Goal: Submit feedback/report problem: Leave review/rating

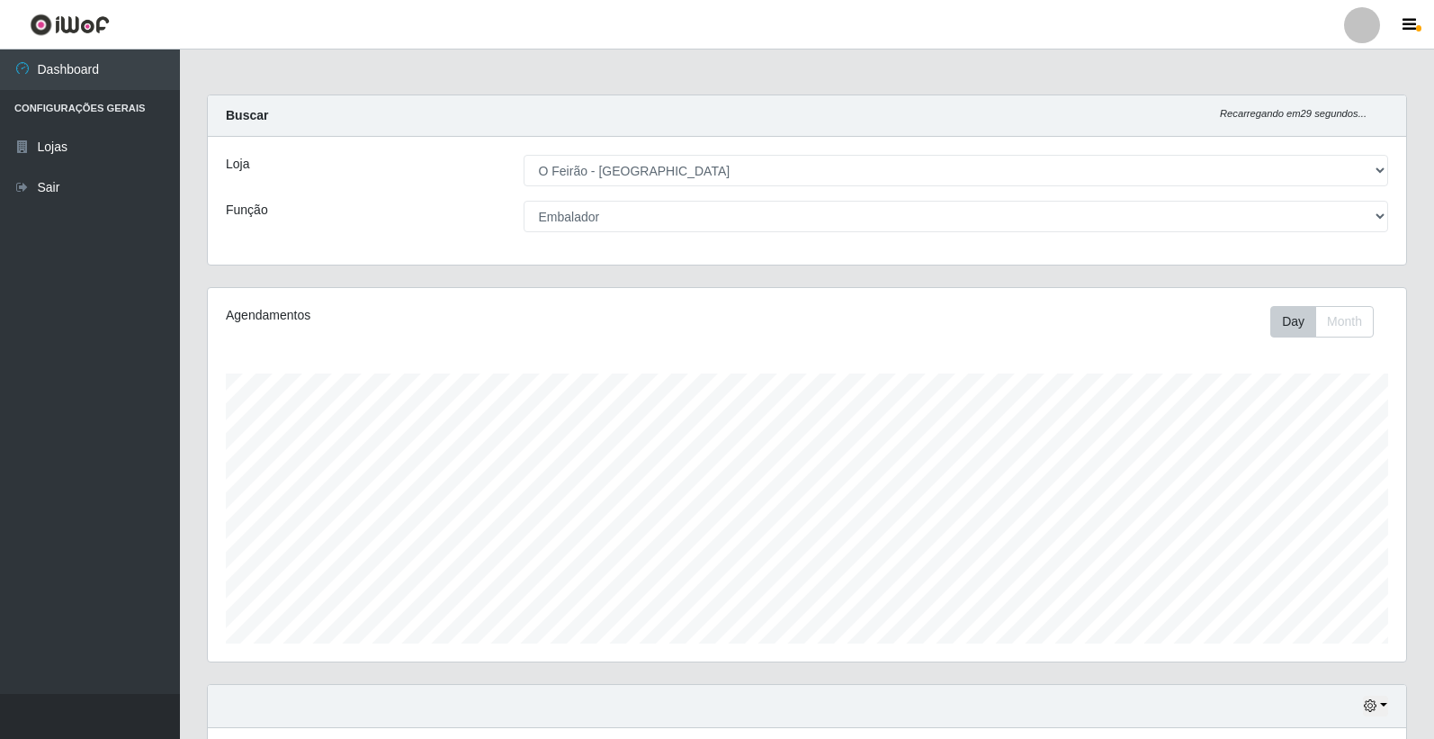
select select "327"
select select "1"
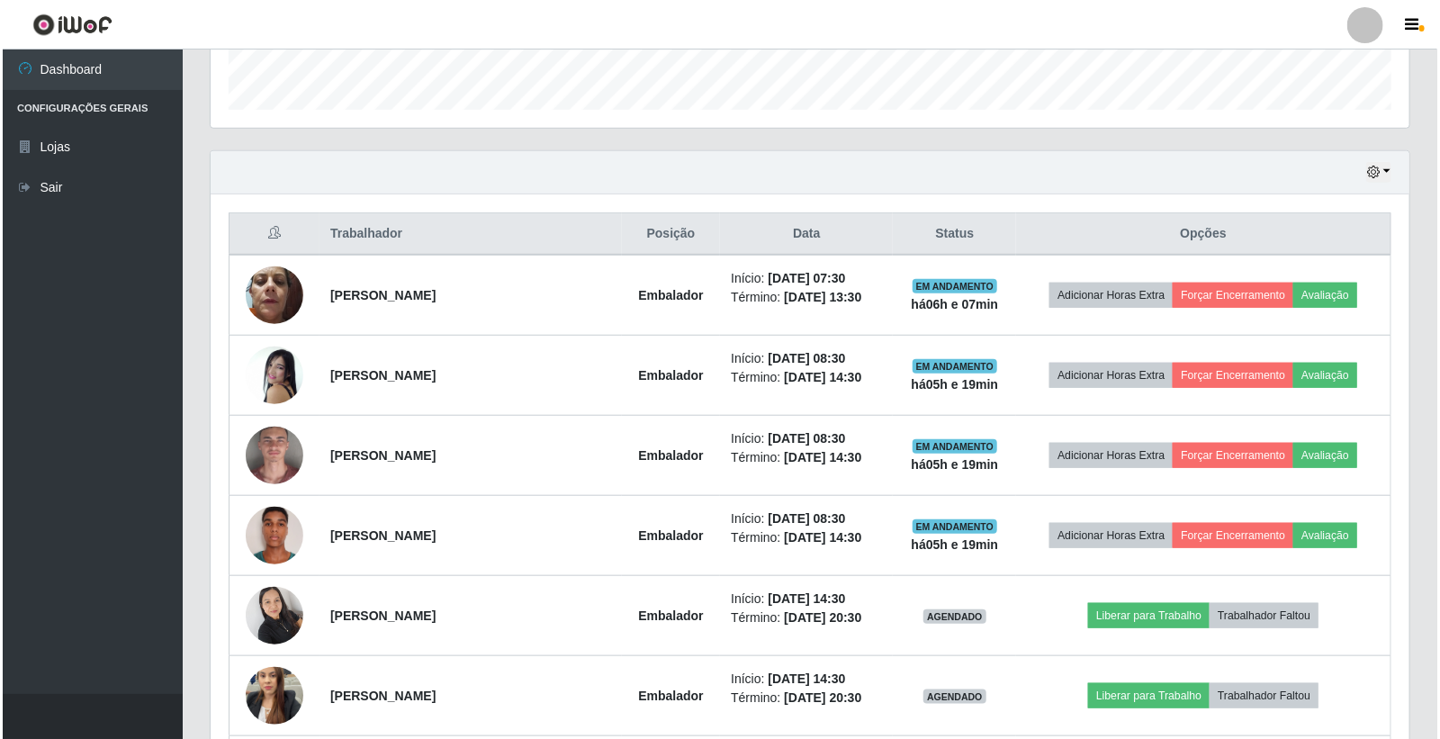
scroll to position [535, 0]
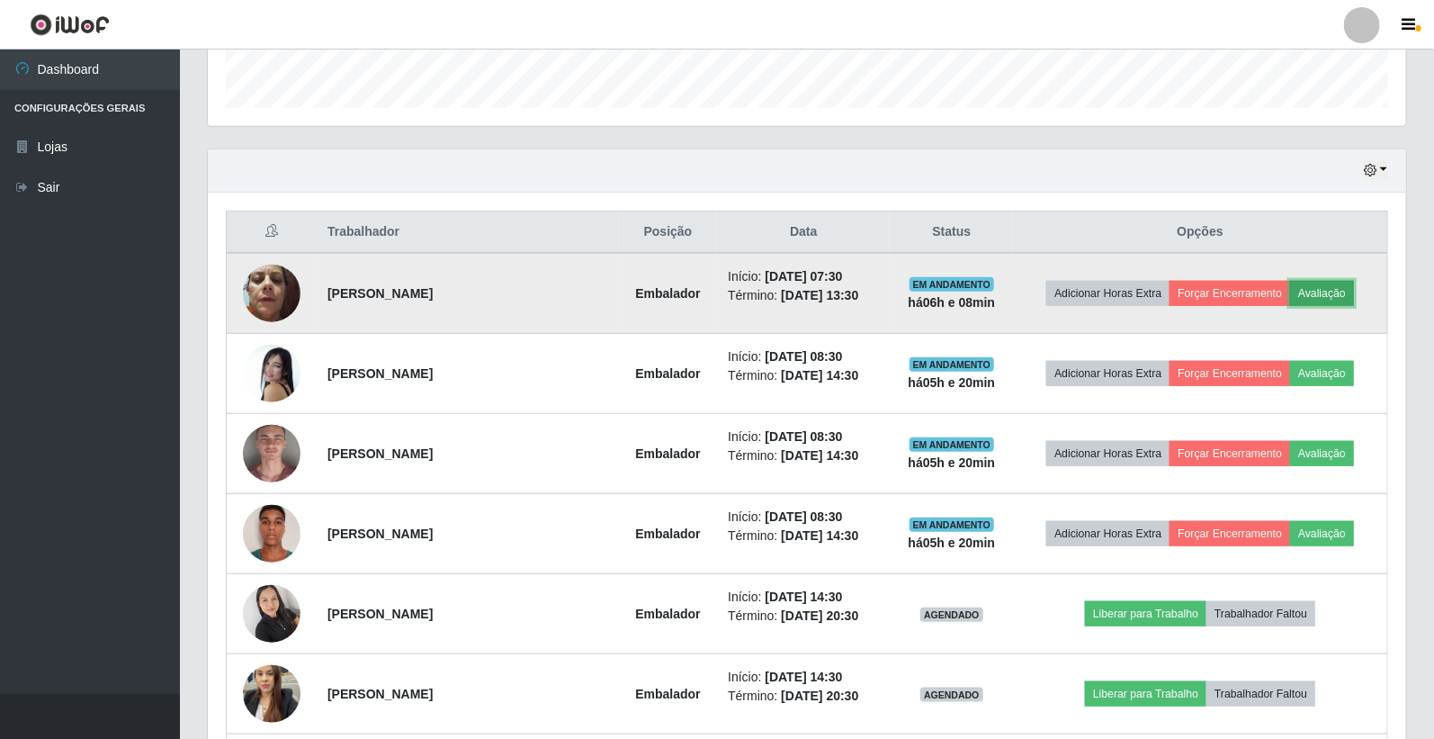
click at [1332, 289] on button "Avaliação" at bounding box center [1322, 293] width 64 height 25
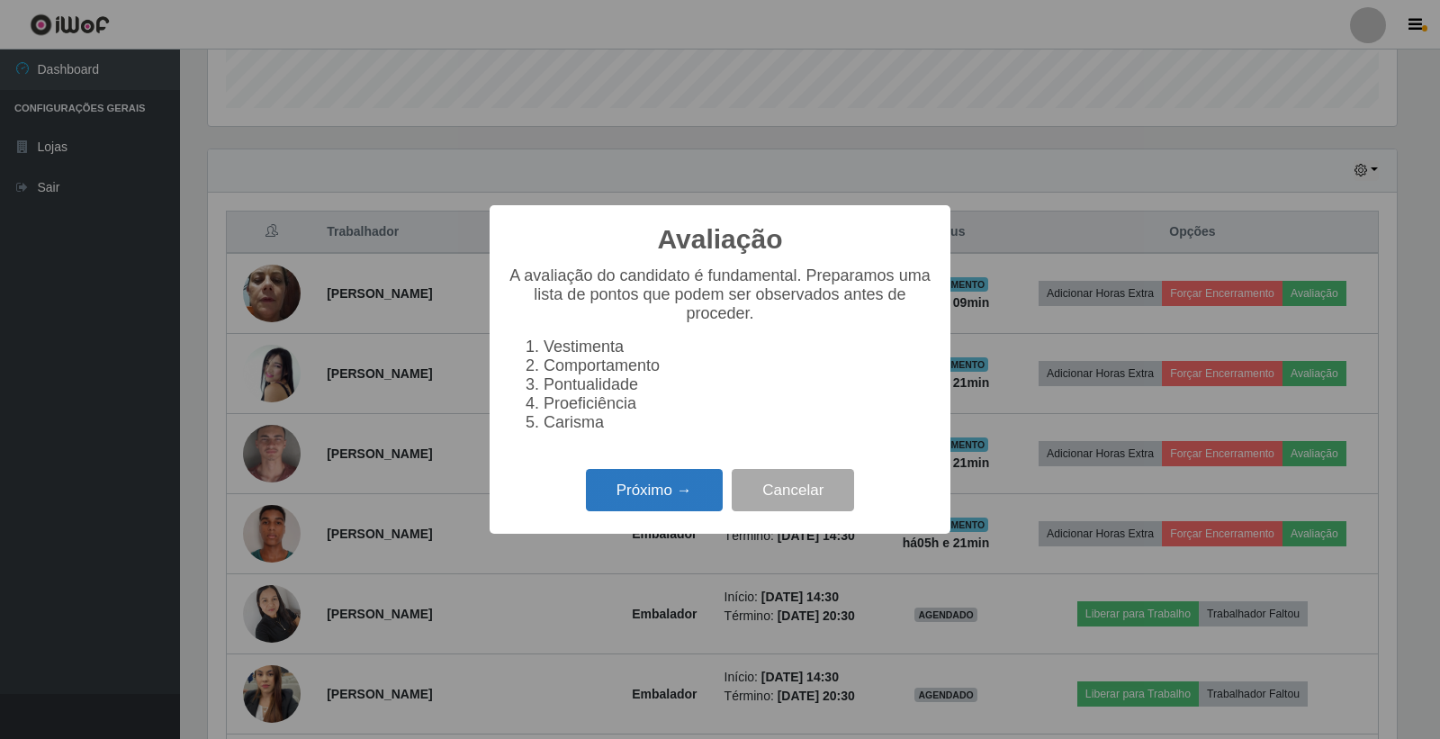
click at [662, 511] on button "Próximo →" at bounding box center [654, 490] width 137 height 42
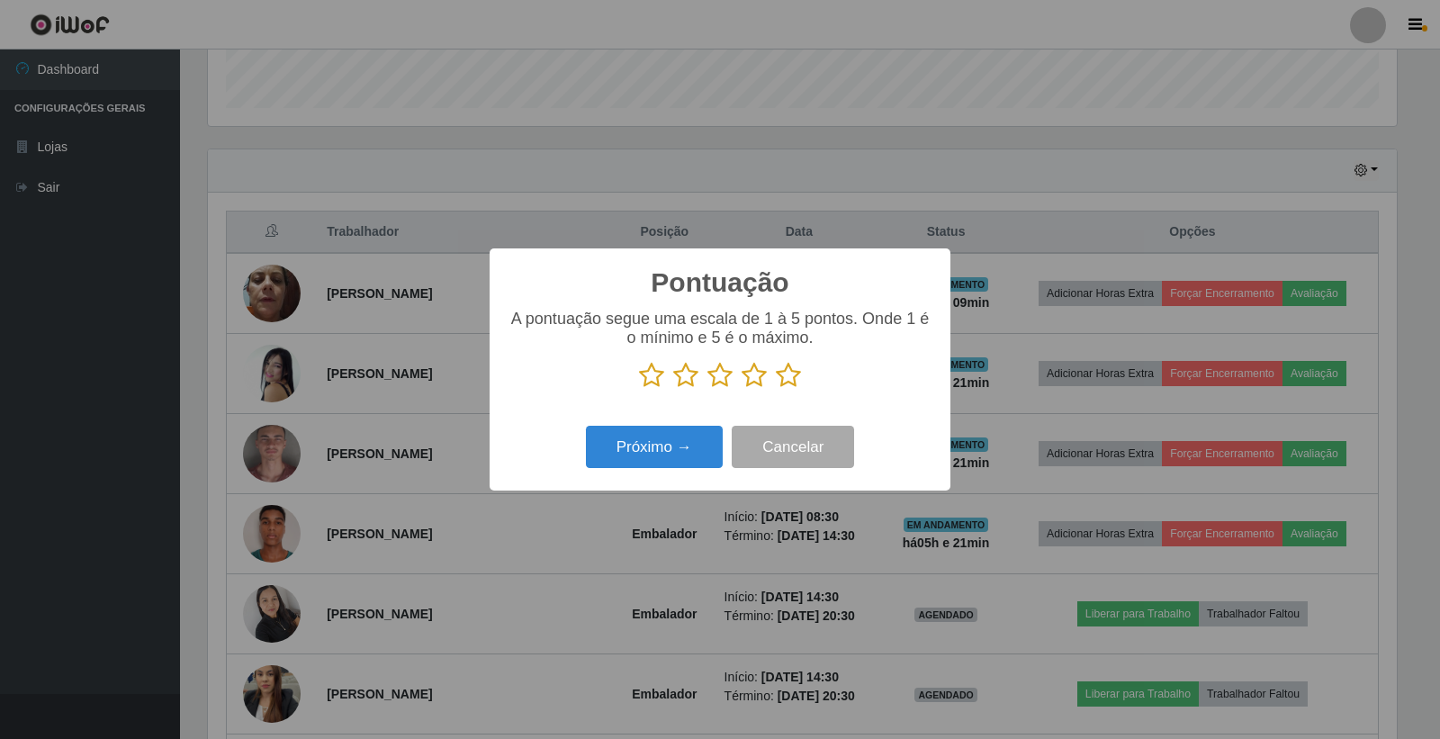
scroll to position [899368, 898553]
click at [753, 380] on icon at bounding box center [753, 375] width 25 height 27
click at [741, 389] on input "radio" at bounding box center [741, 389] width 0 height 0
click at [678, 447] on button "Próximo →" at bounding box center [654, 447] width 137 height 42
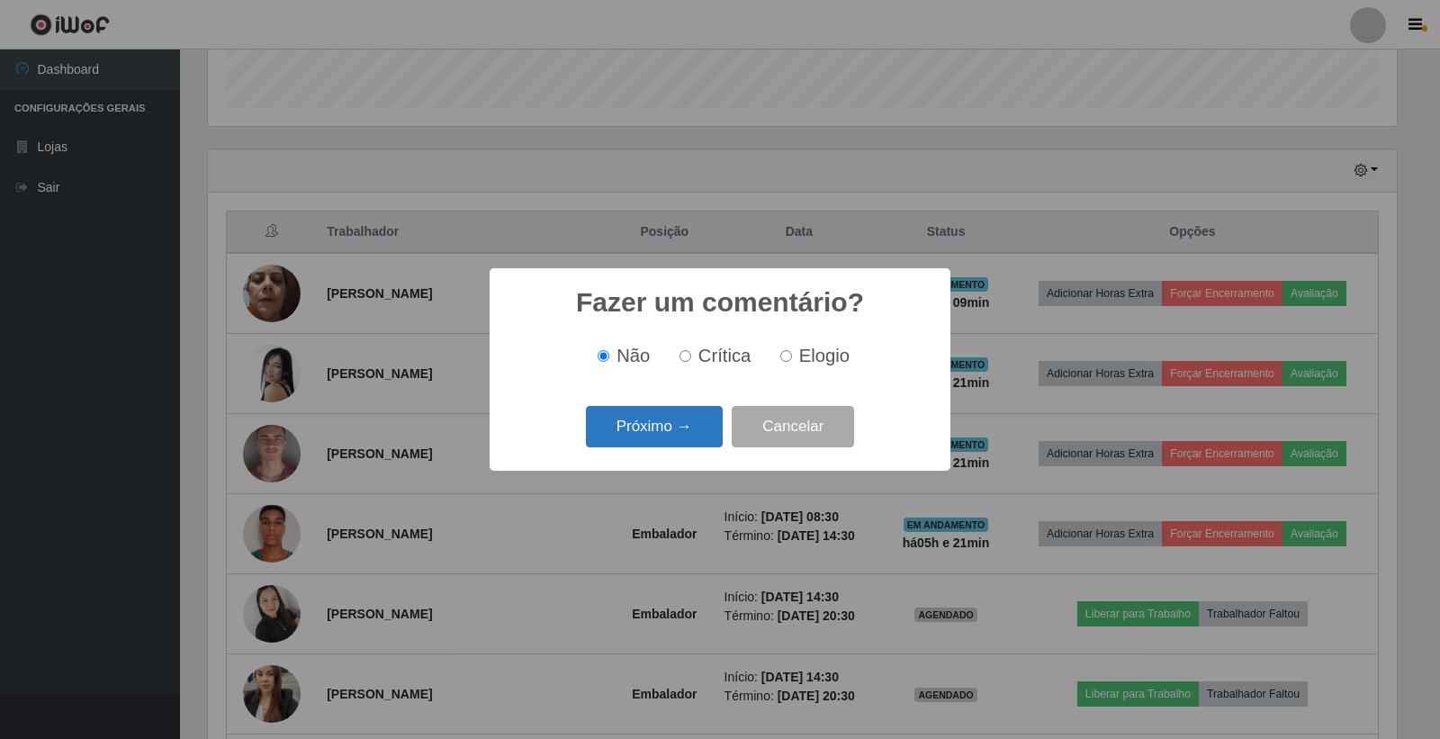
click at [657, 429] on button "Próximo →" at bounding box center [654, 427] width 137 height 42
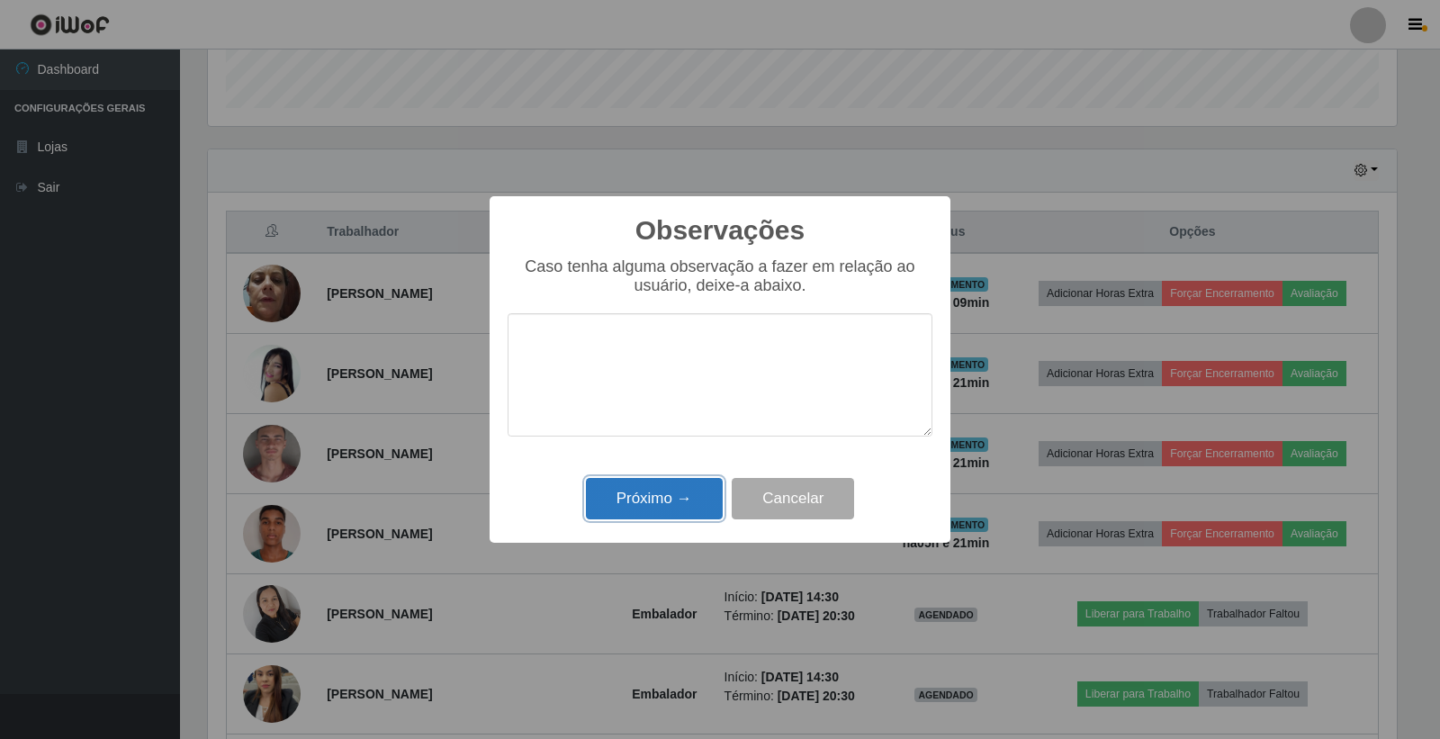
click at [641, 500] on button "Próximo →" at bounding box center [654, 499] width 137 height 42
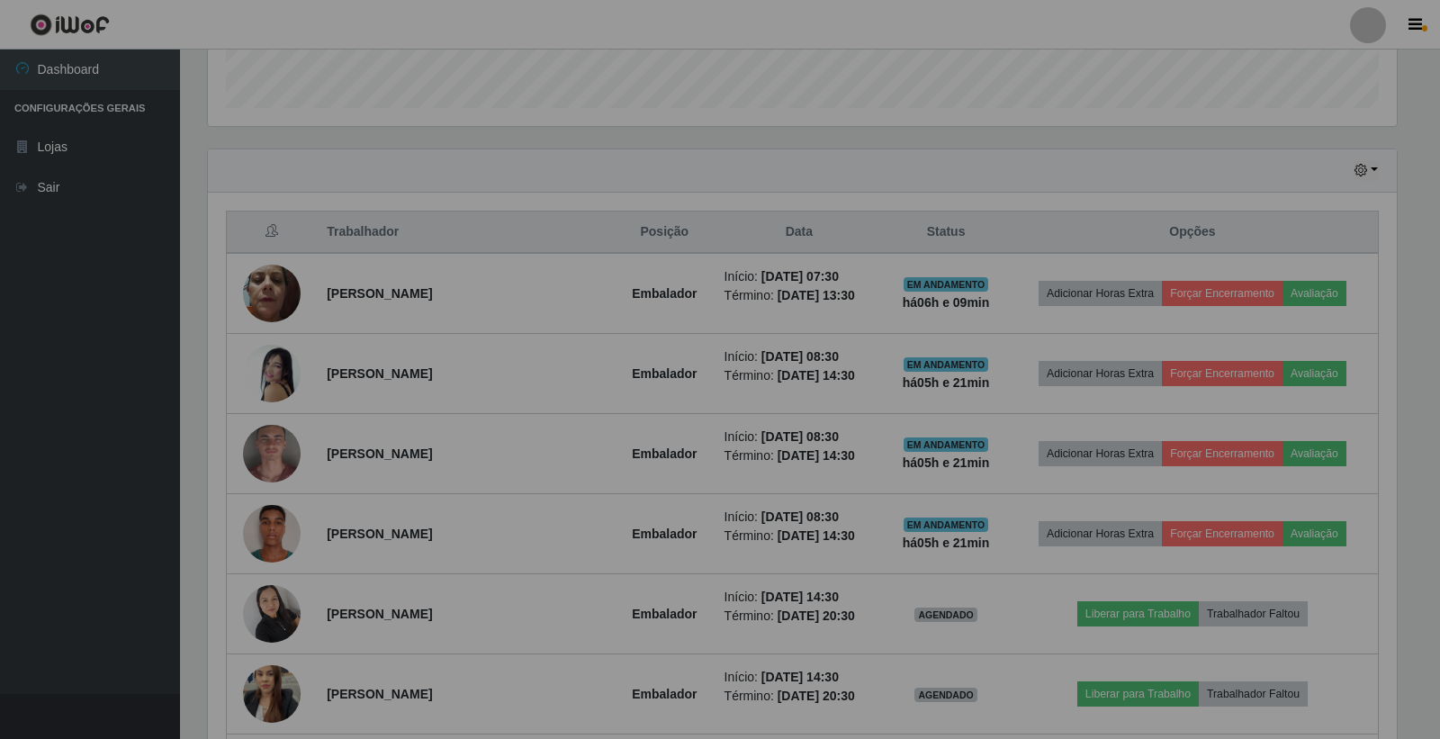
scroll to position [372, 1198]
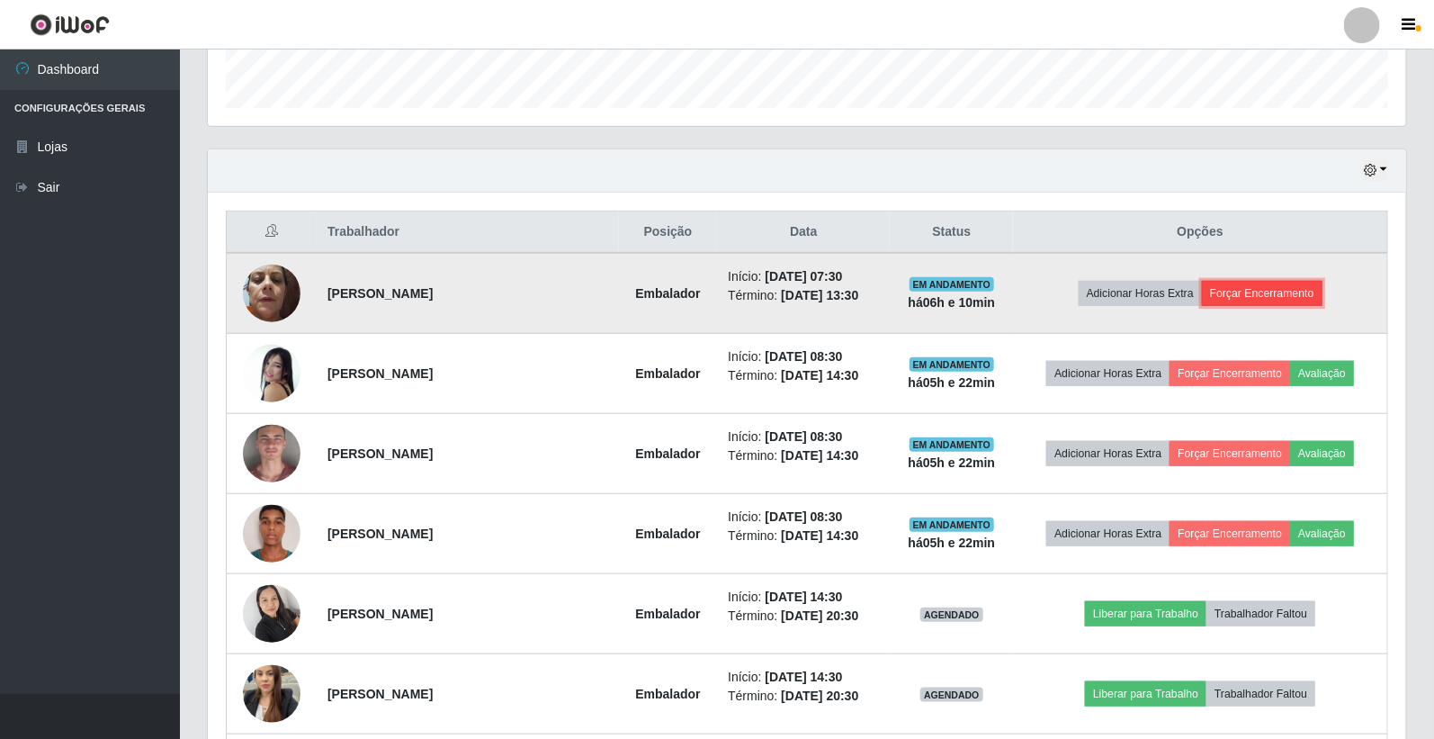
click at [1279, 292] on button "Forçar Encerramento" at bounding box center [1262, 293] width 121 height 25
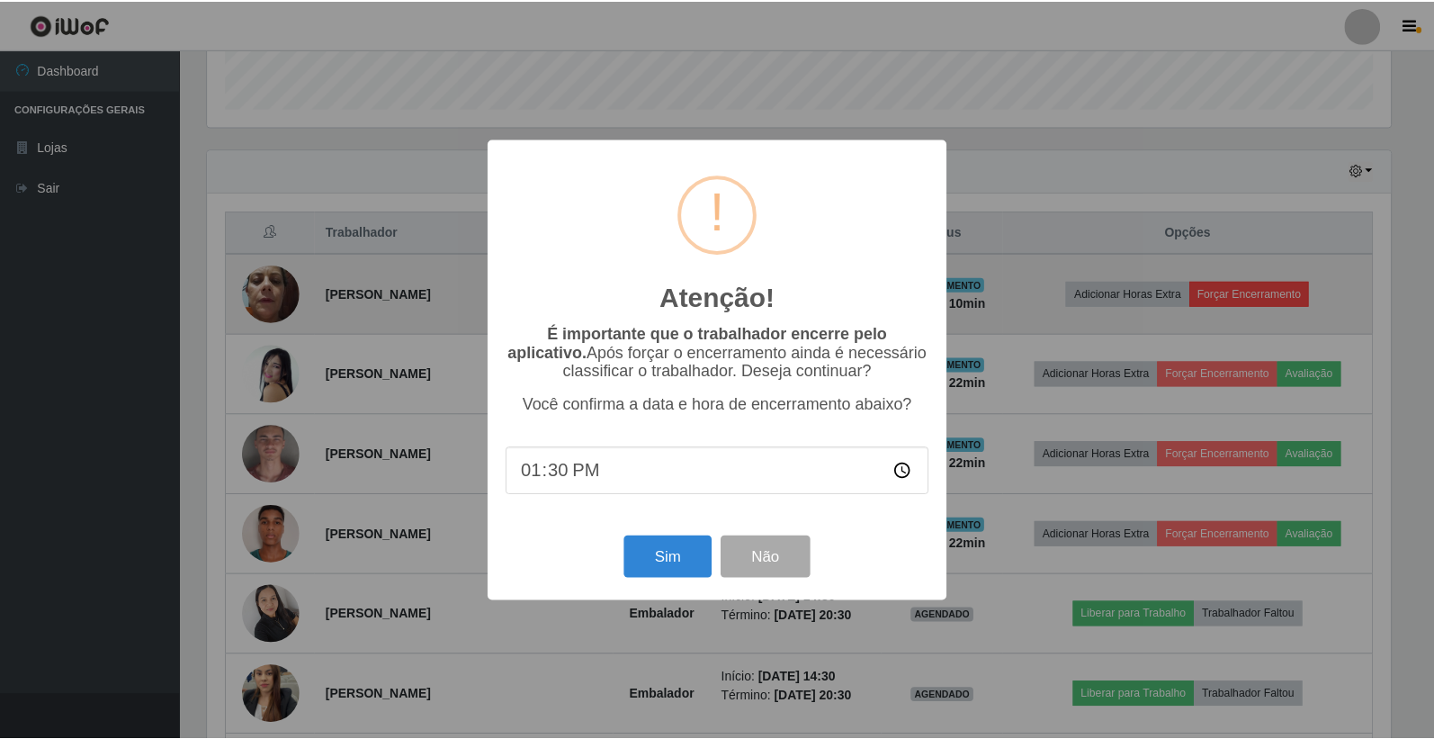
scroll to position [372, 1188]
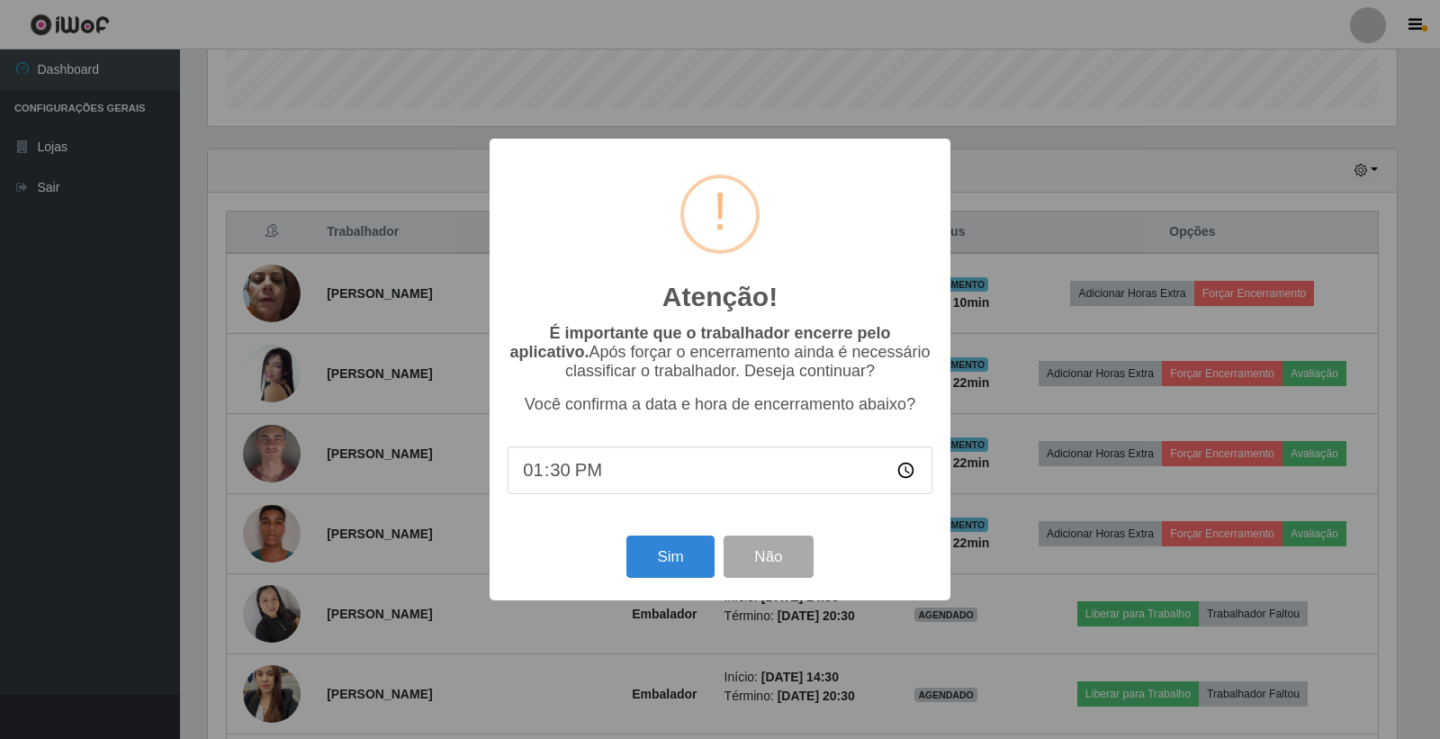
click at [554, 475] on input "13:30" at bounding box center [719, 470] width 425 height 48
type input "13:50"
click at [677, 558] on button "Sim" at bounding box center [669, 556] width 87 height 42
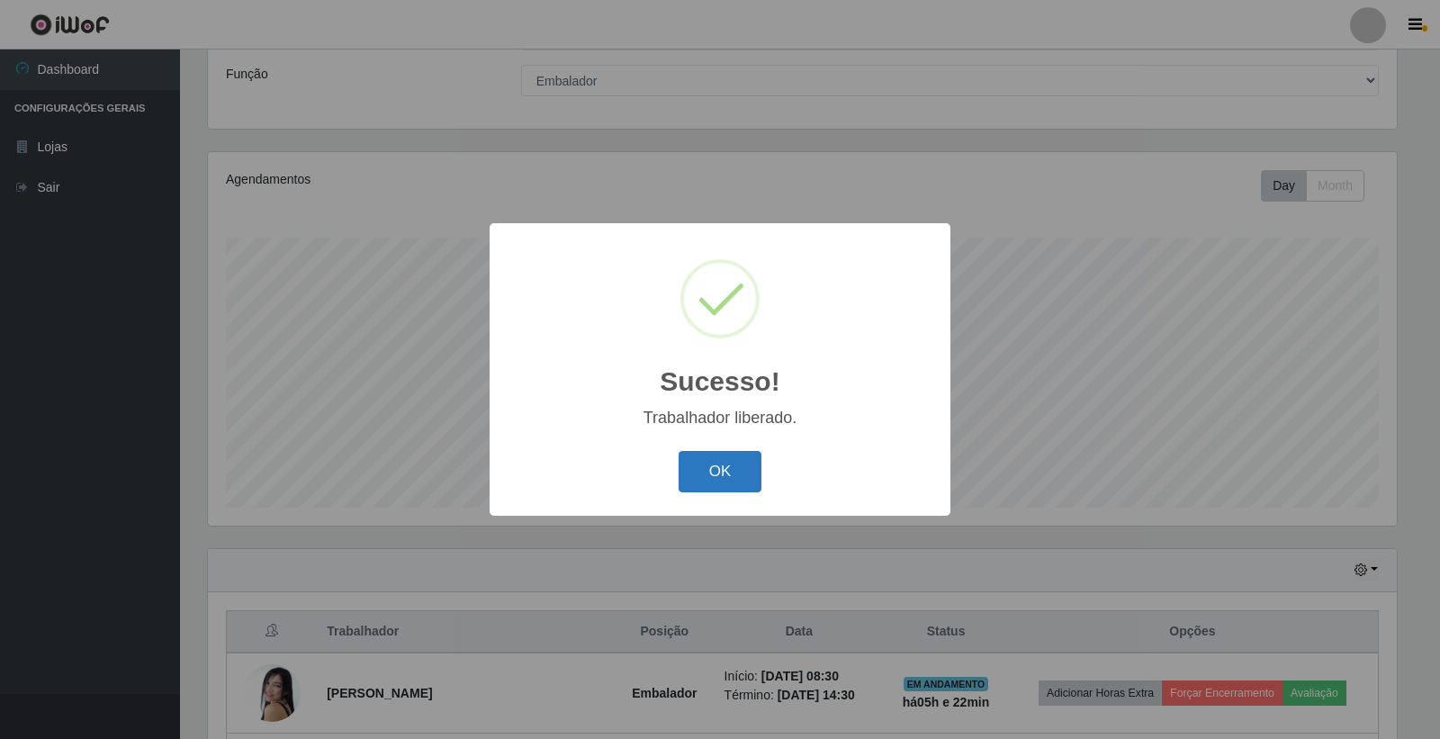
click at [686, 453] on button "OK" at bounding box center [720, 472] width 84 height 42
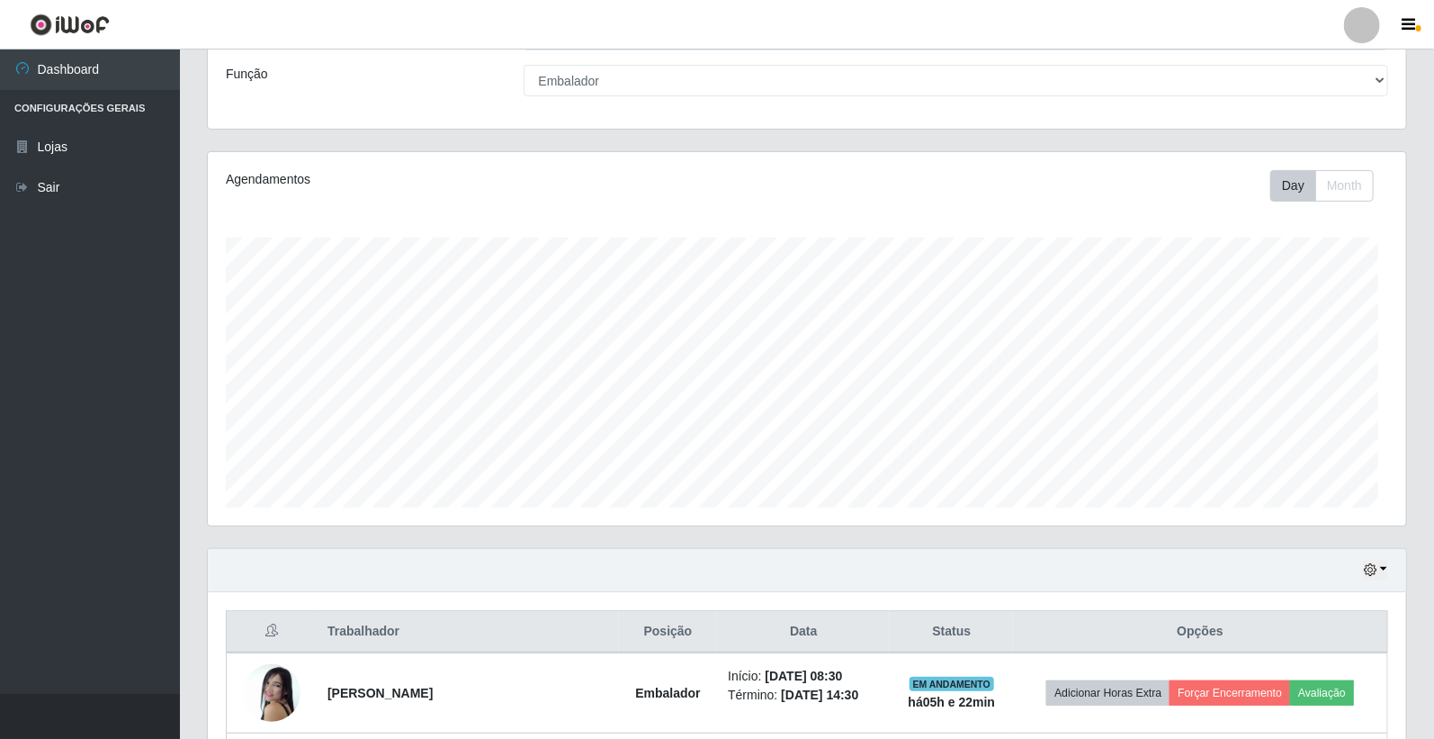
scroll to position [372, 1198]
